Goal: Find specific page/section: Find specific page/section

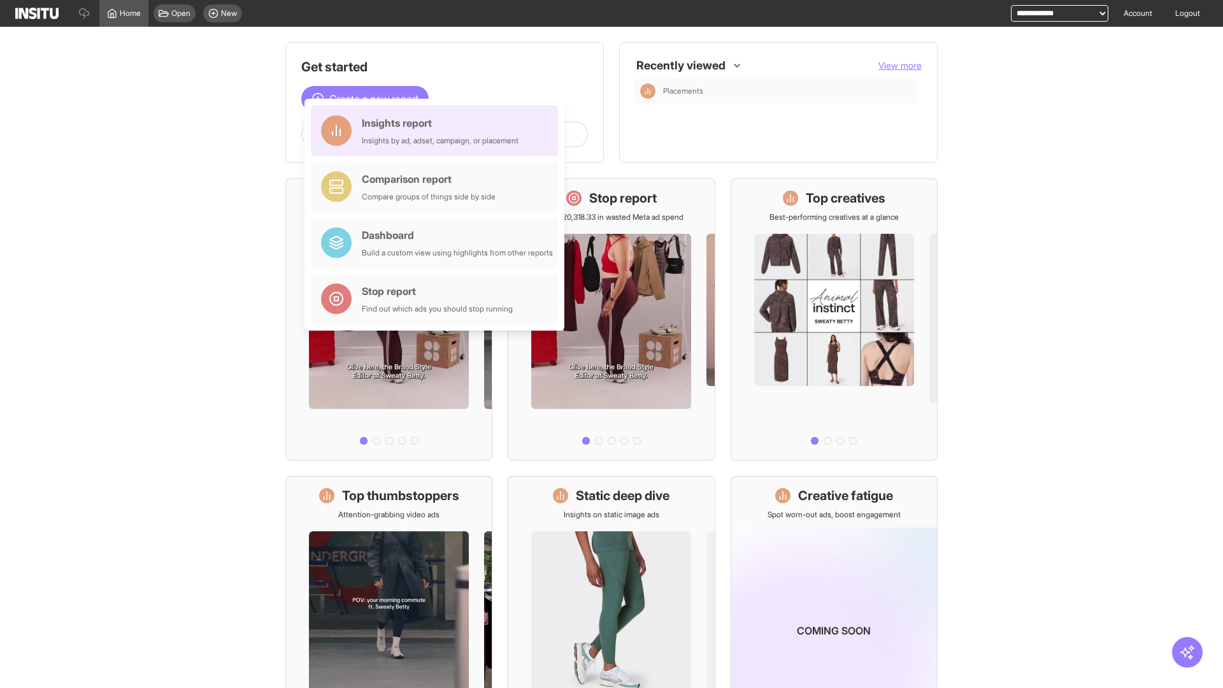
click at [438, 131] on div "Insights report Insights by ad, adset, campaign, or placement" at bounding box center [440, 130] width 157 height 31
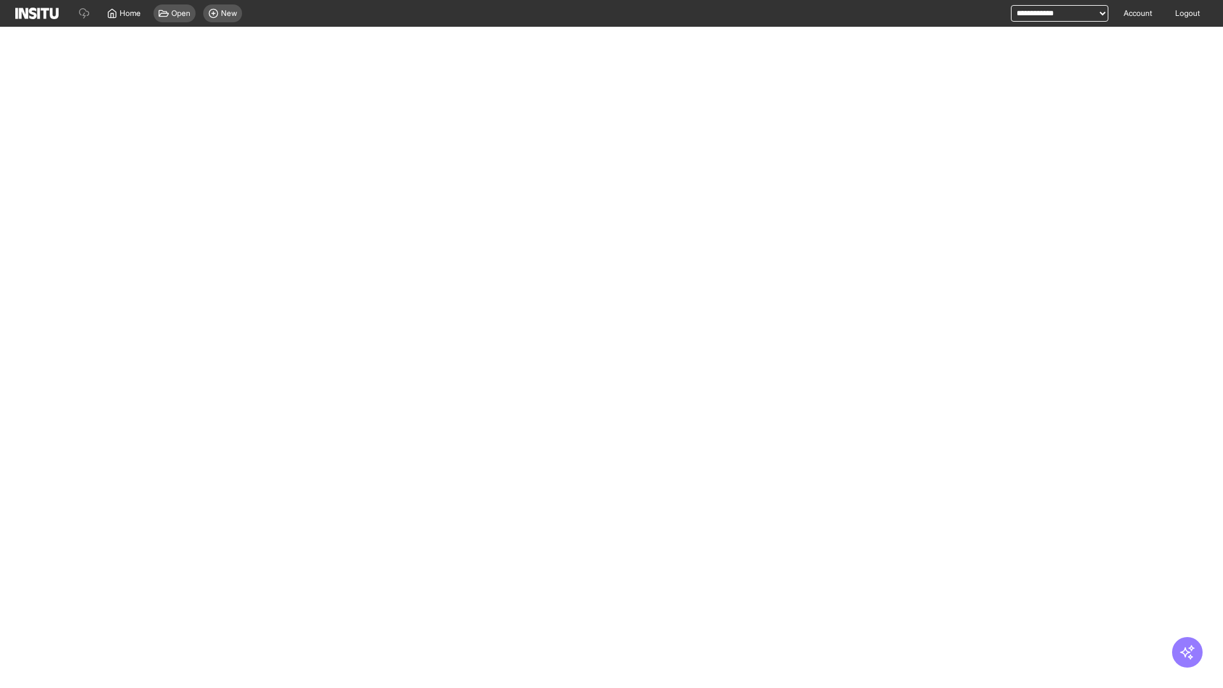
select select "**"
